Goal: Navigation & Orientation: Find specific page/section

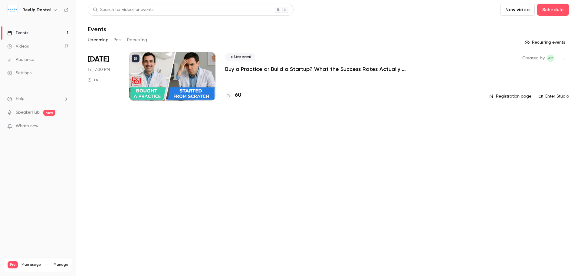
click at [159, 71] on div at bounding box center [172, 76] width 86 height 48
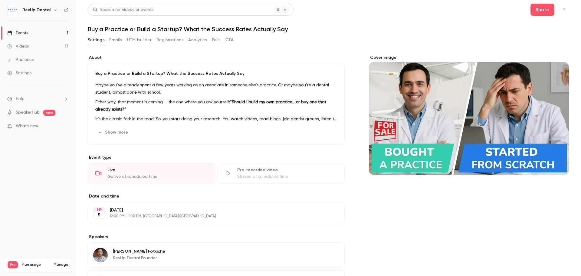
click at [177, 39] on button "Registrations" at bounding box center [169, 40] width 27 height 10
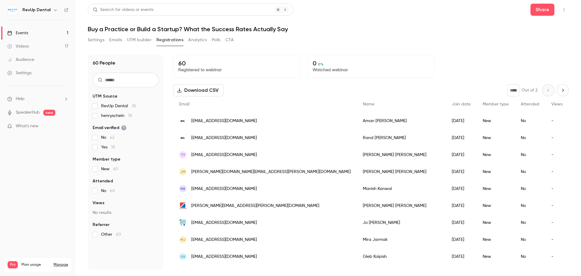
click at [88, 38] on button "Settings" at bounding box center [96, 40] width 17 height 10
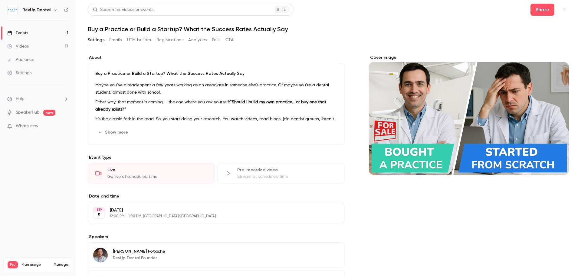
click at [49, 32] on link "Events 1" at bounding box center [38, 32] width 76 height 13
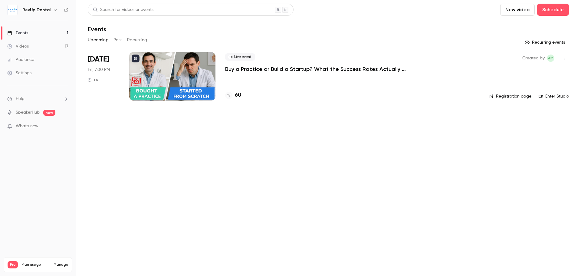
click at [108, 43] on button "Upcoming" at bounding box center [98, 40] width 21 height 10
click at [117, 38] on button "Past" at bounding box center [117, 40] width 9 height 10
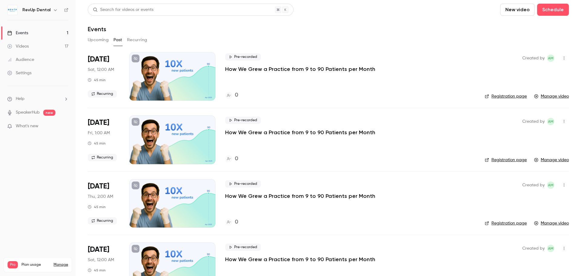
click at [140, 38] on button "Recurring" at bounding box center [137, 40] width 20 height 10
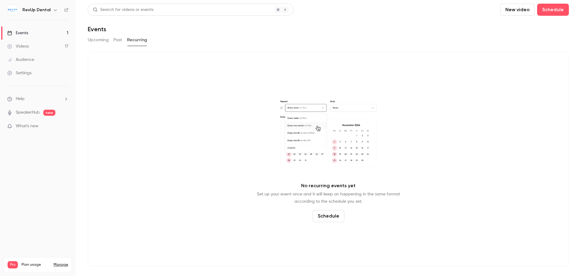
click at [97, 39] on button "Upcoming" at bounding box center [98, 40] width 21 height 10
